Goal: Information Seeking & Learning: Understand process/instructions

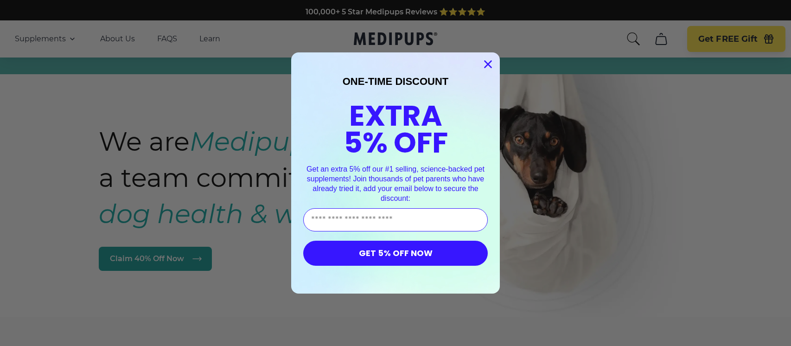
click at [485, 62] on circle "Close dialog" at bounding box center [488, 64] width 15 height 15
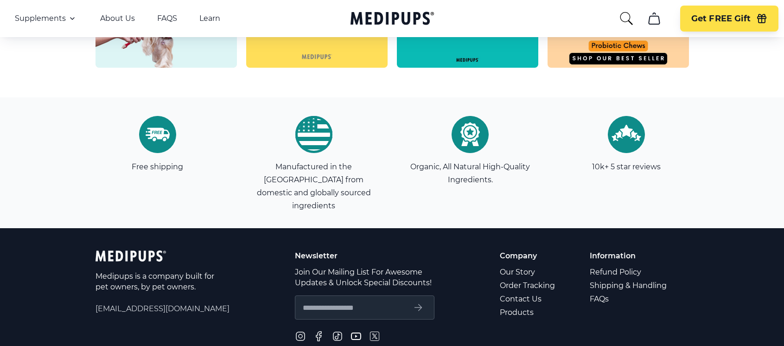
scroll to position [2674, 0]
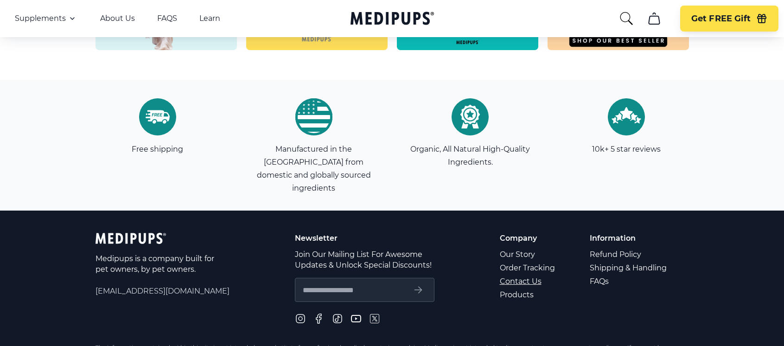
click at [526, 275] on link "Contact Us" at bounding box center [528, 281] width 57 height 13
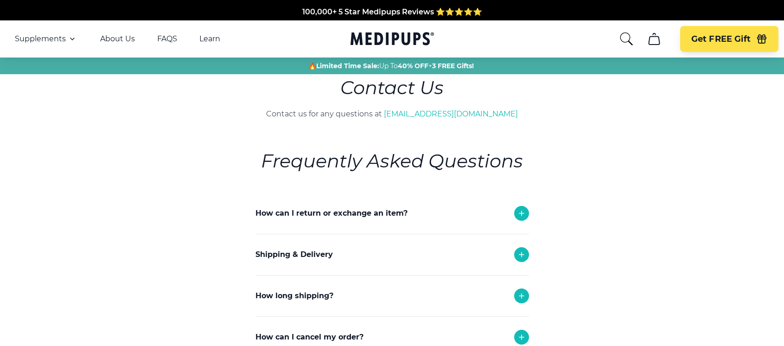
click at [519, 335] on icon at bounding box center [521, 337] width 11 height 11
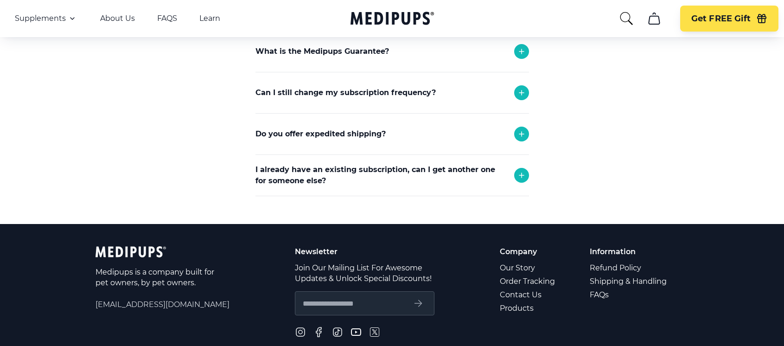
scroll to position [411, 0]
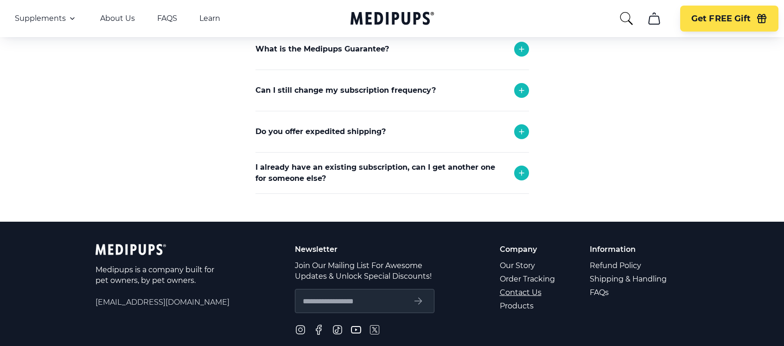
click at [532, 289] on link "Contact Us" at bounding box center [528, 292] width 57 height 13
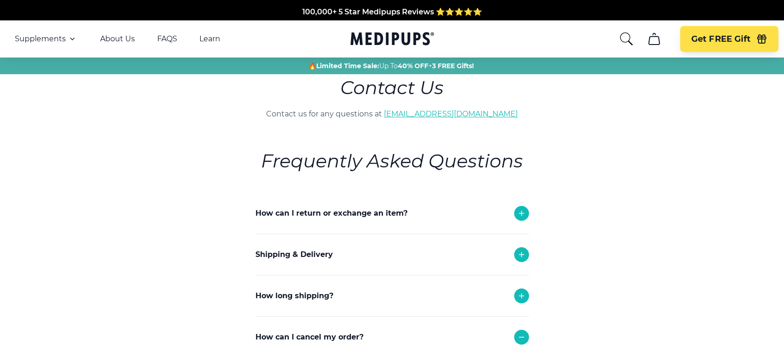
click at [450, 112] on link "[EMAIL_ADDRESS][DOMAIN_NAME]" at bounding box center [451, 113] width 134 height 9
click at [365, 212] on p "How can I return or exchange an item?" at bounding box center [332, 213] width 152 height 11
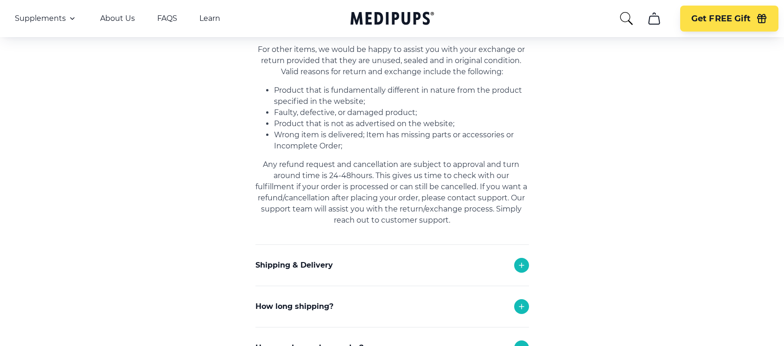
scroll to position [266, 0]
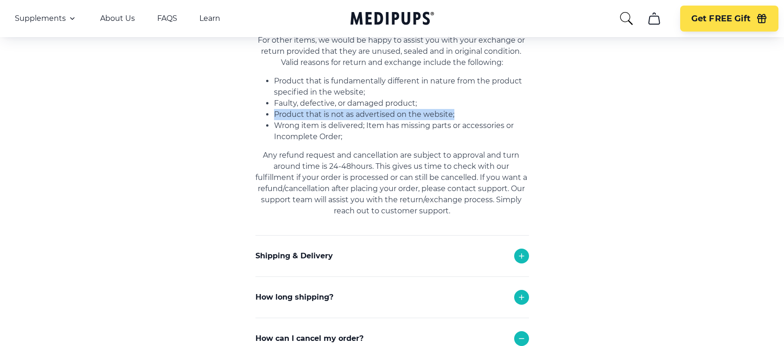
drag, startPoint x: 533, startPoint y: 110, endPoint x: 542, endPoint y: 106, distance: 9.8
click at [531, 106] on section "Frequently Asked Questions How can I return or exchange an item? Here at [GEOGR…" at bounding box center [392, 244] width 339 height 780
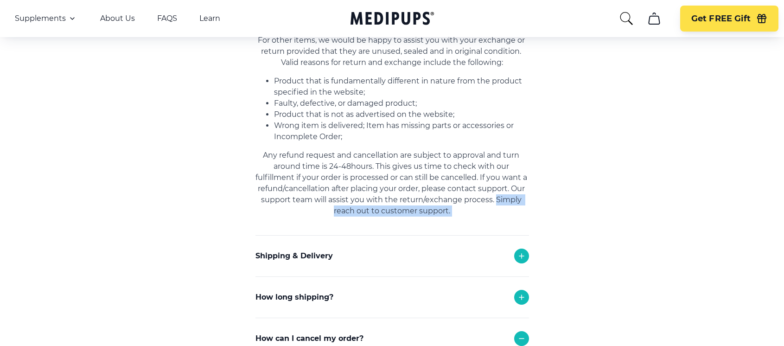
click at [143, 242] on main "Contact Us Contact us for any questions at [EMAIL_ADDRESS][DOMAIN_NAME] Frequen…" at bounding box center [392, 221] width 784 height 826
click at [142, 241] on main "Contact Us Contact us for any questions at [EMAIL_ADDRESS][DOMAIN_NAME] Frequen…" at bounding box center [392, 221] width 784 height 826
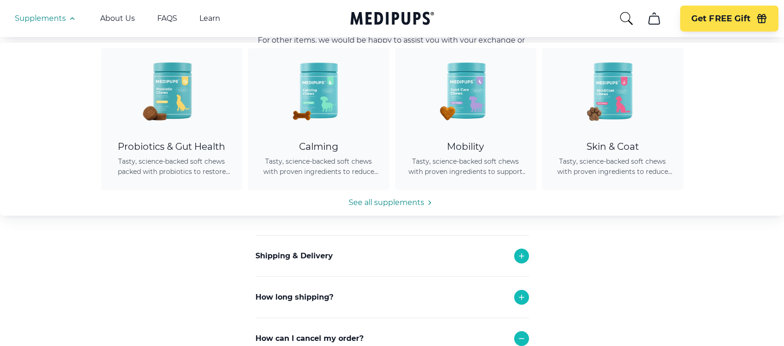
drag, startPoint x: 84, startPoint y: 13, endPoint x: 89, endPoint y: 16, distance: 5.8
click at [89, 16] on div "Supplements Supplements Probiotics & Gut Health Tasty, science-backed soft chew…" at bounding box center [129, 18] width 228 height 11
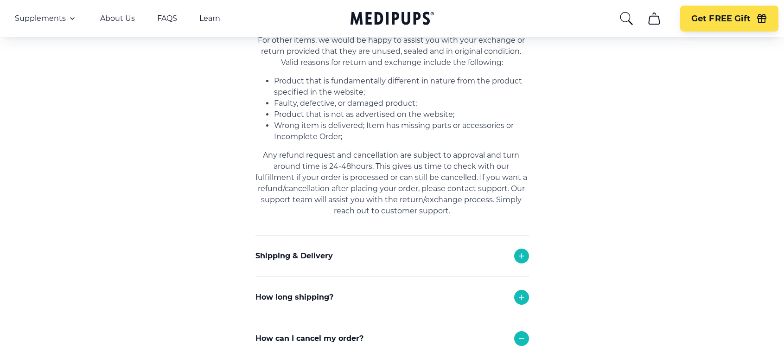
click at [155, 113] on main "Contact Us Contact us for any questions at [EMAIL_ADDRESS][DOMAIN_NAME] Frequen…" at bounding box center [392, 221] width 784 height 826
click at [106, 13] on div "Supplements Supplements Probiotics & Gut Health Tasty, science-backed soft chew…" at bounding box center [129, 18] width 228 height 11
click at [109, 19] on link "About Us" at bounding box center [117, 18] width 35 height 9
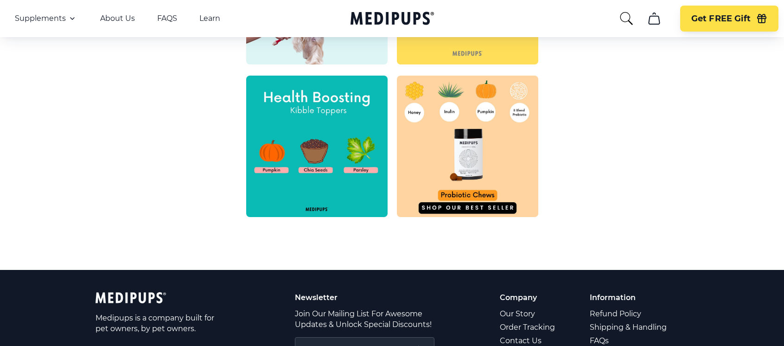
scroll to position [450, 0]
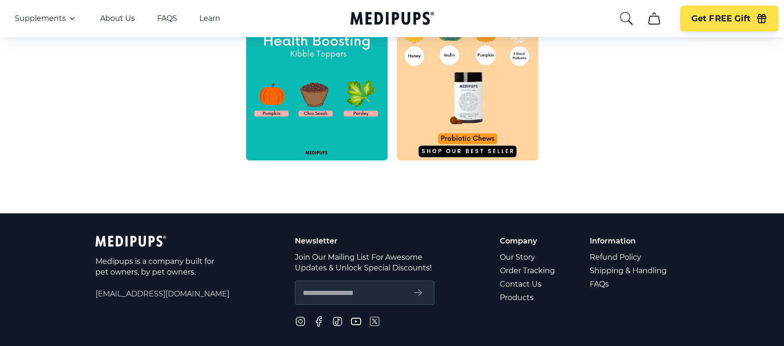
click at [366, 292] on input "text" at bounding box center [354, 293] width 103 height 12
